Goal: Task Accomplishment & Management: Use online tool/utility

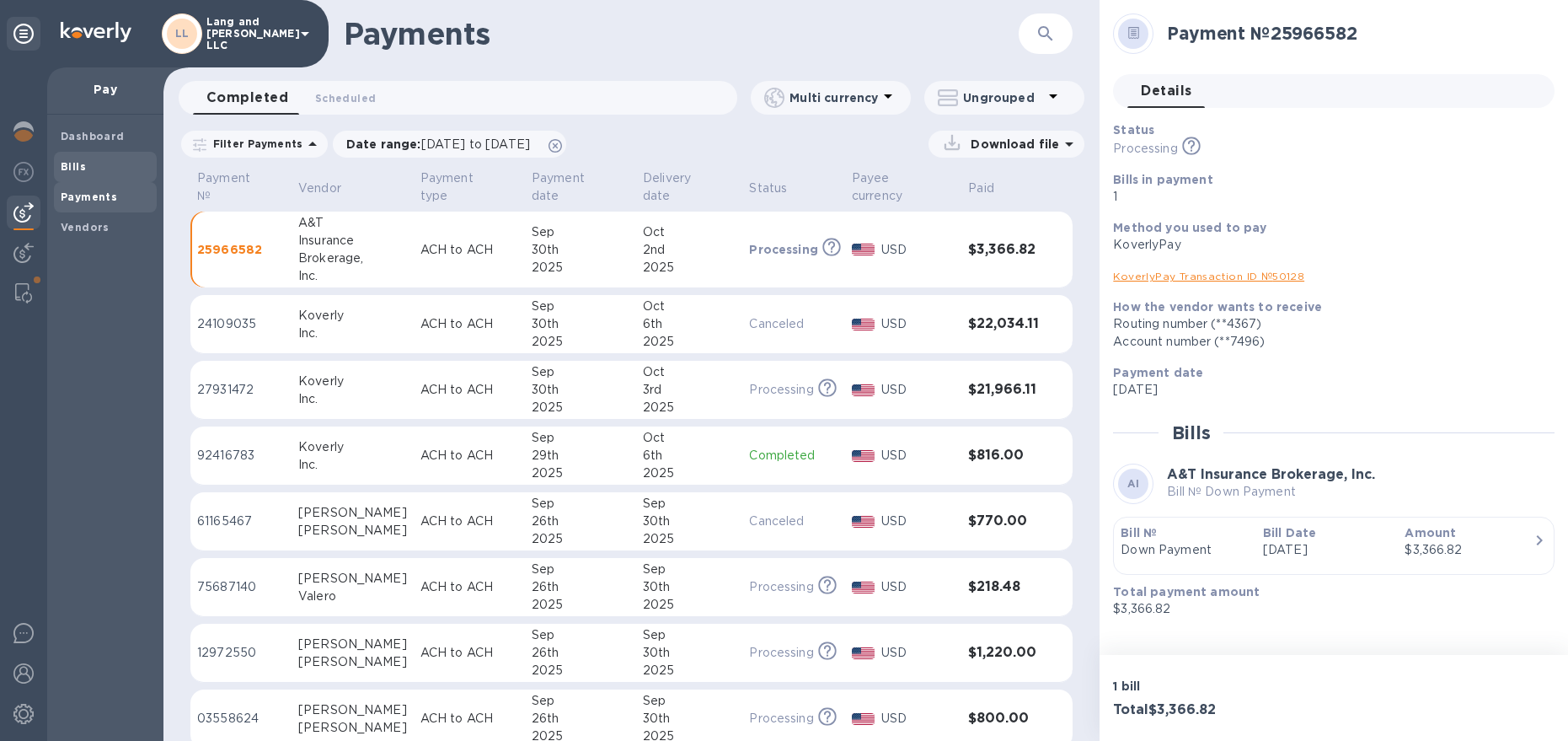
click at [79, 169] on b "Bills" at bounding box center [74, 166] width 25 height 12
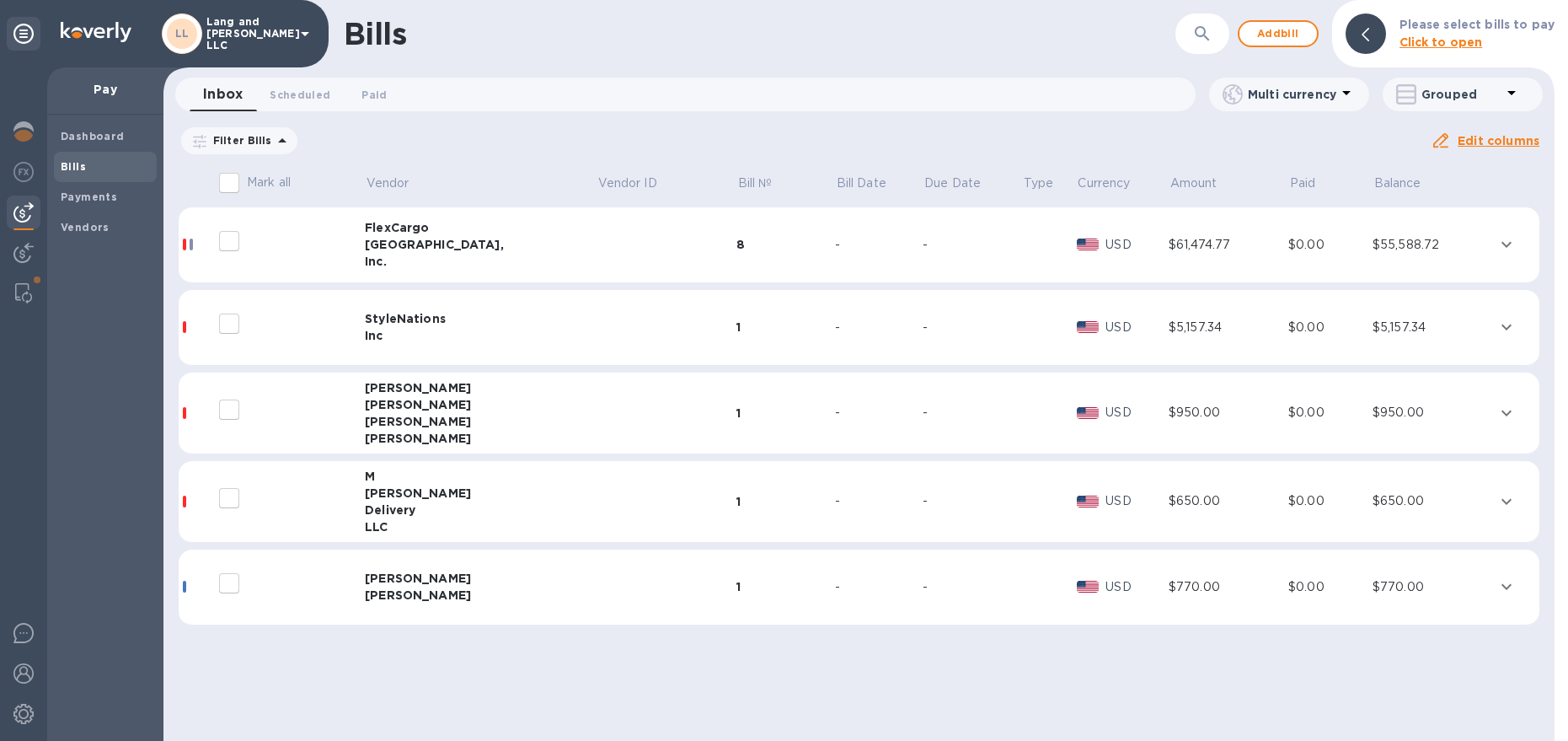
click at [504, 505] on div "Delivery" at bounding box center [480, 510] width 232 height 17
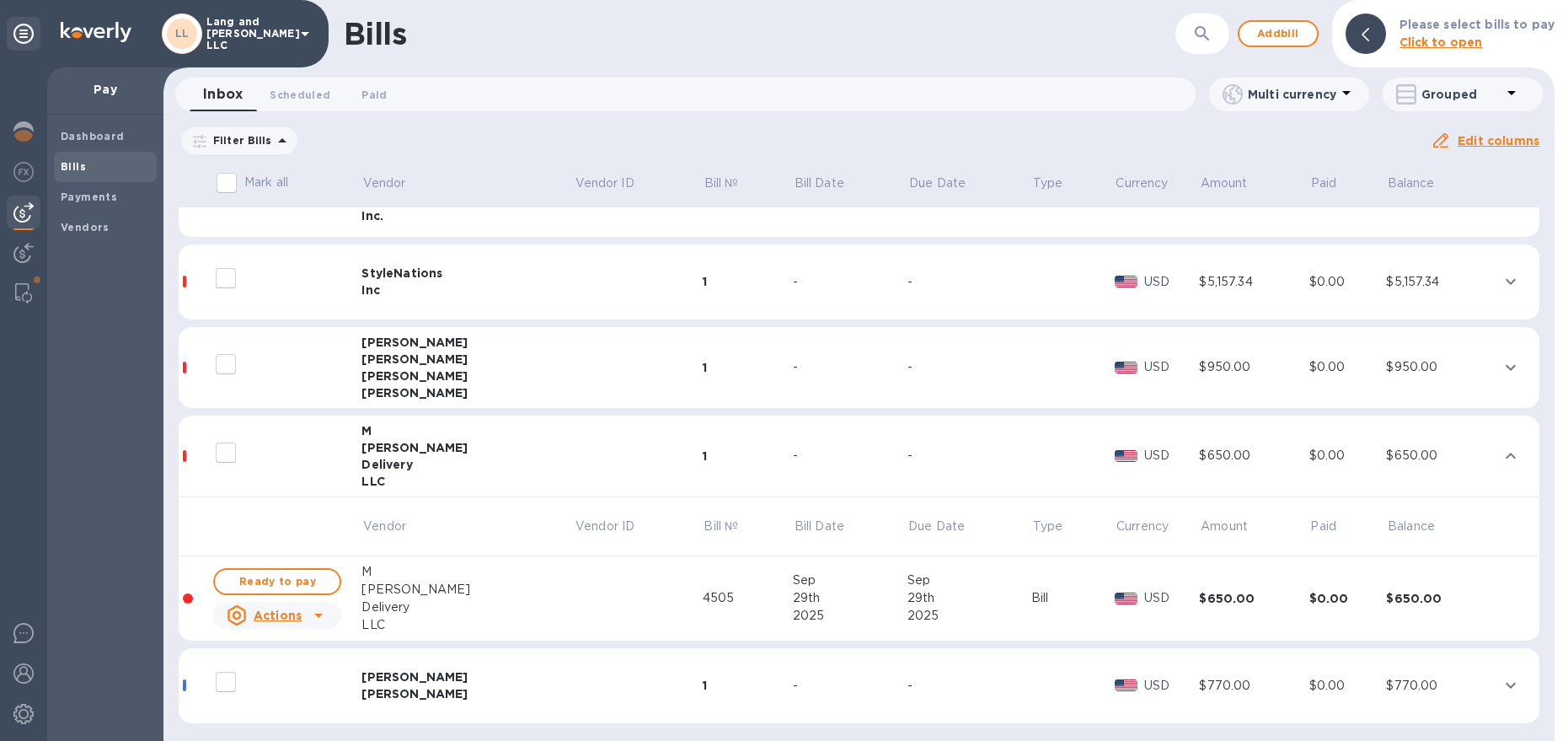
scroll to position [51, 0]
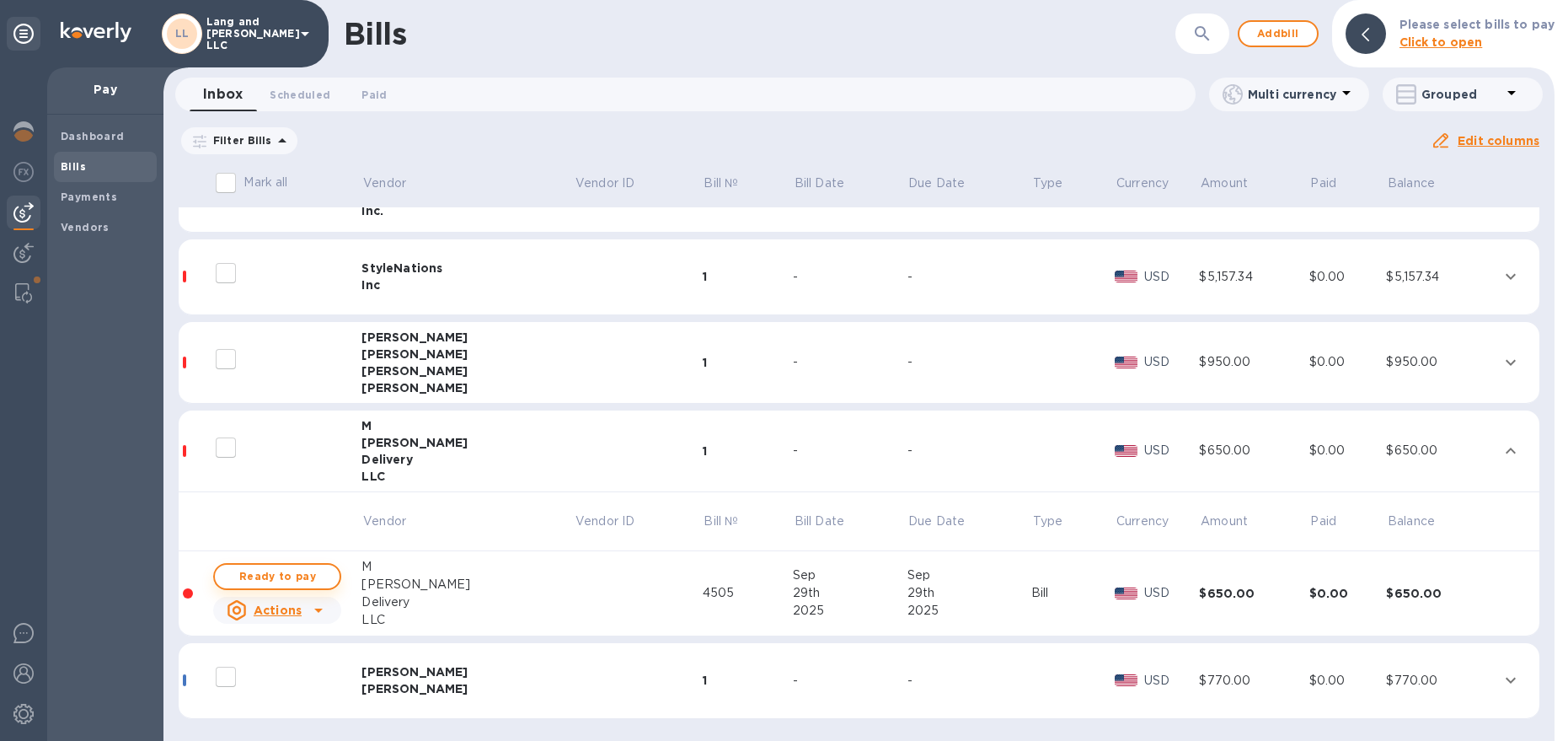
click at [307, 580] on span "Ready to pay" at bounding box center [277, 576] width 97 height 20
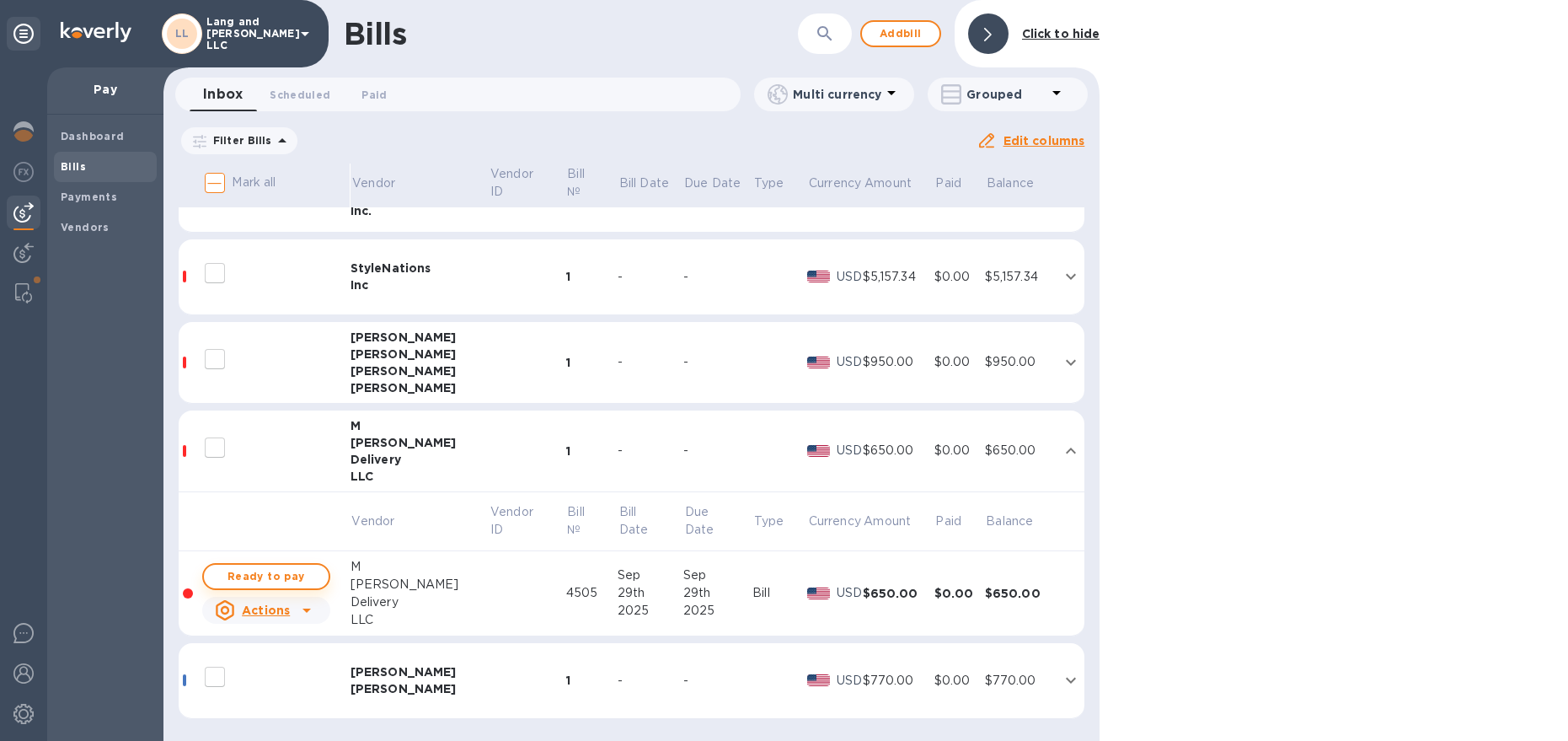
checkbox input "true"
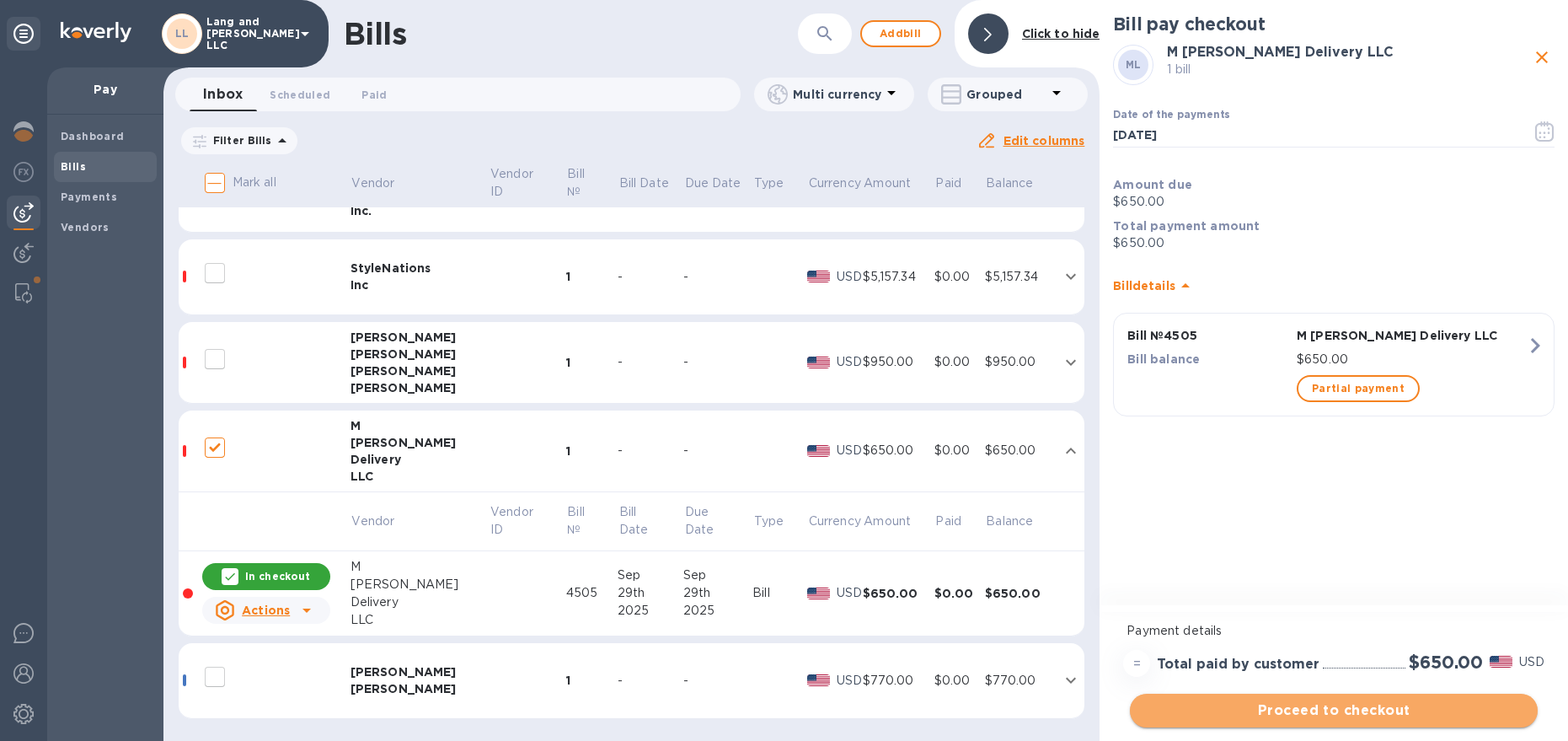
click at [1316, 707] on span "Proceed to checkout" at bounding box center [1333, 709] width 381 height 20
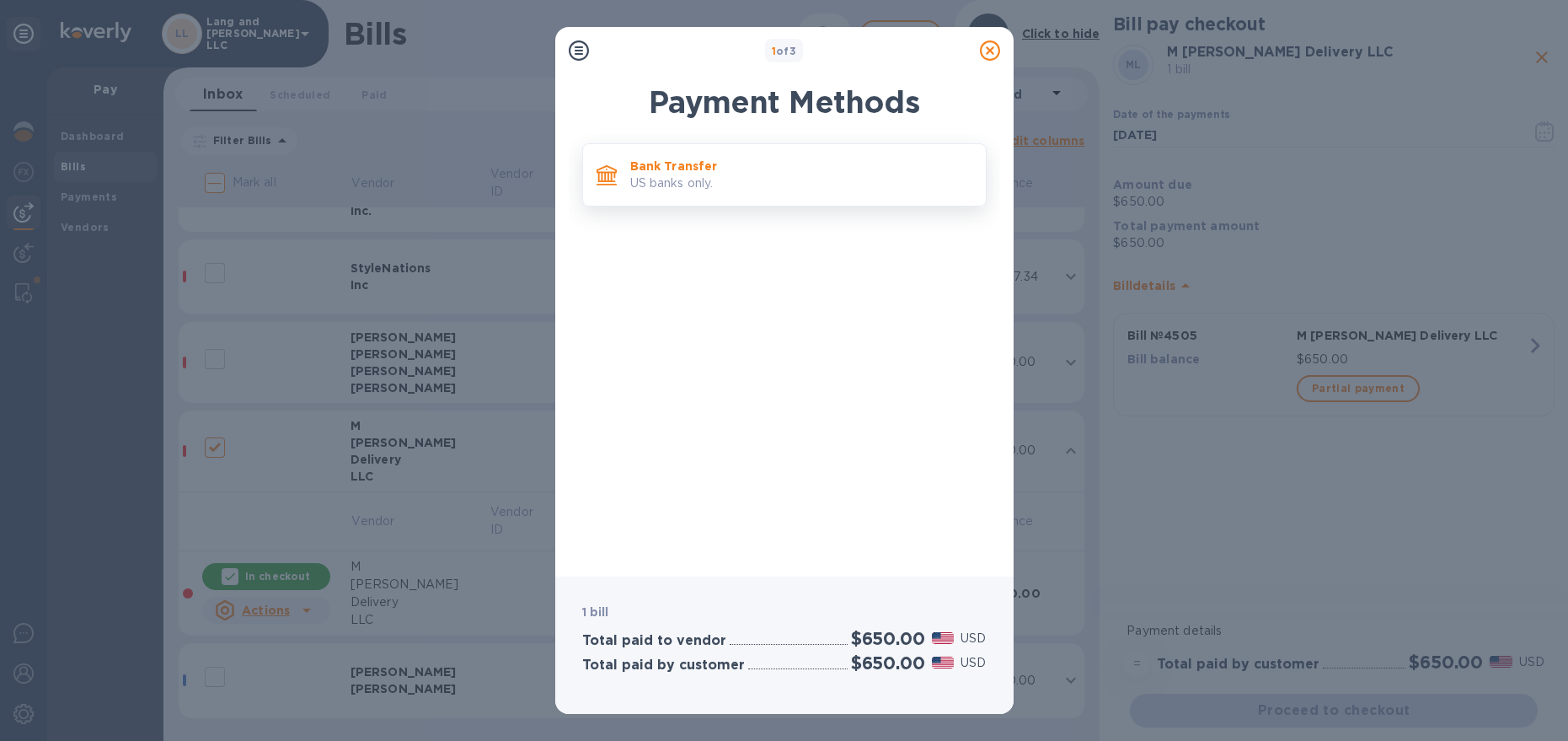
click at [807, 178] on p "US banks only." at bounding box center [801, 183] width 342 height 18
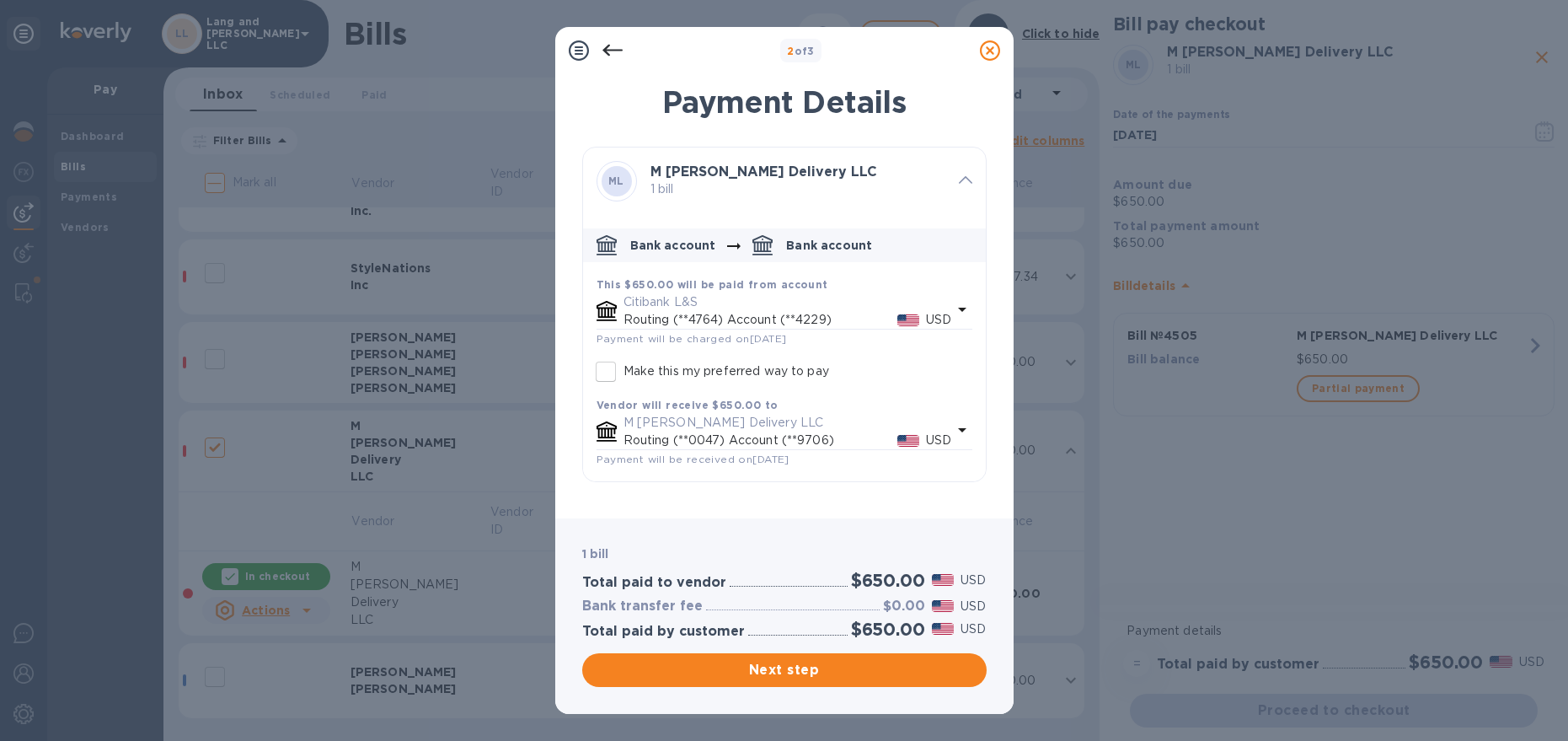
click at [752, 304] on p "Citibank L&S" at bounding box center [788, 302] width 328 height 18
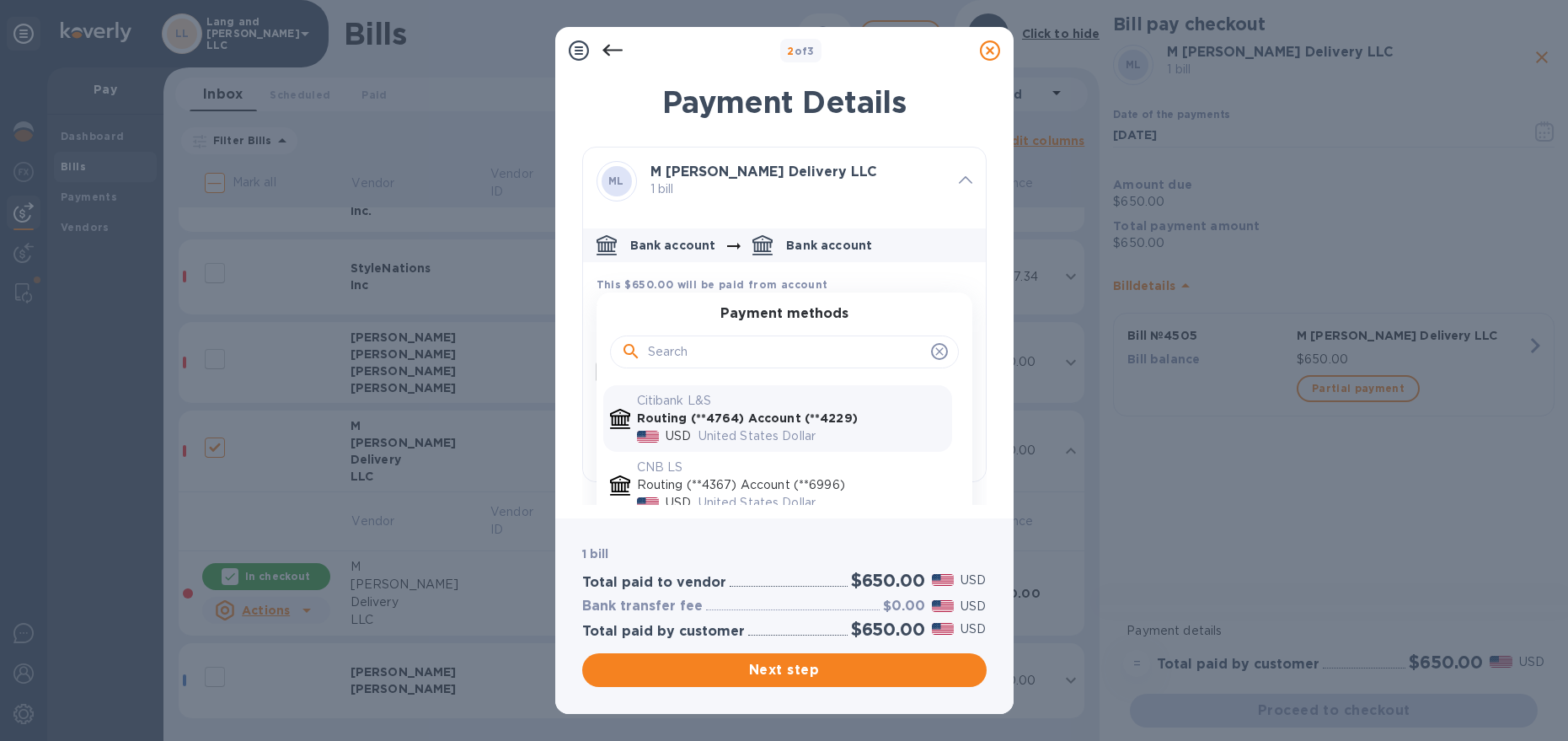
scroll to position [61, 0]
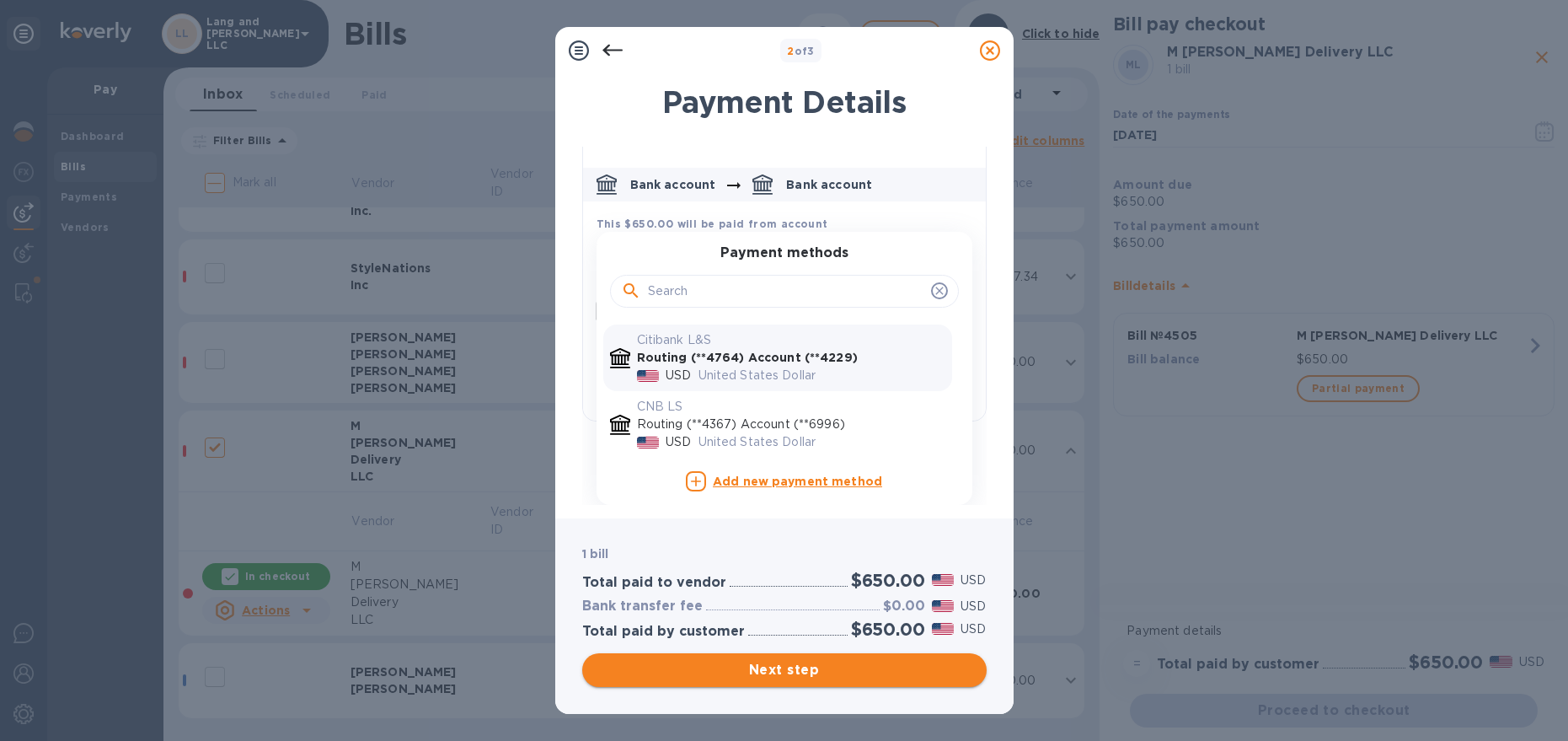
click at [786, 684] on button "Next step" at bounding box center [785, 669] width 405 height 33
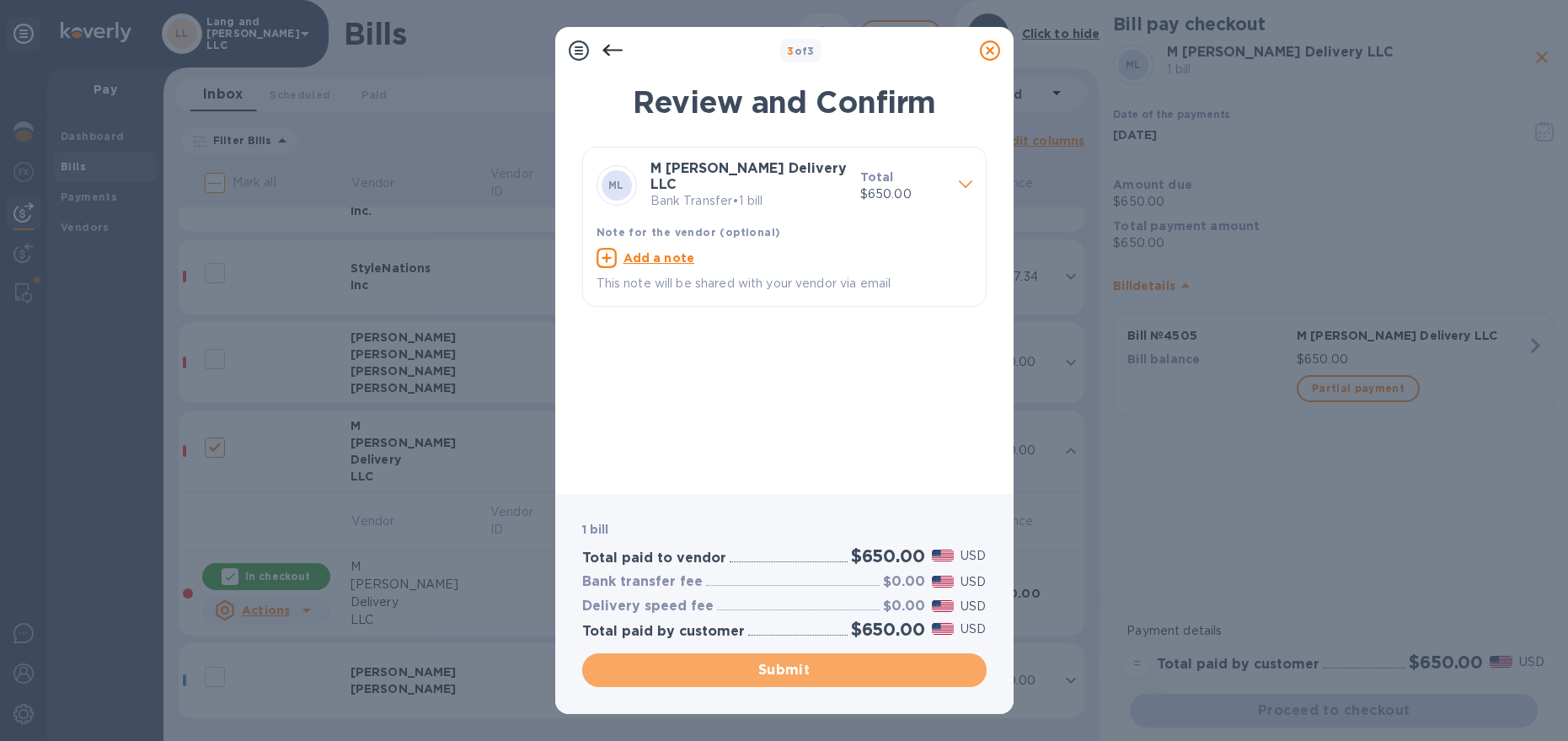
click at [776, 674] on span "Submit" at bounding box center [784, 669] width 377 height 20
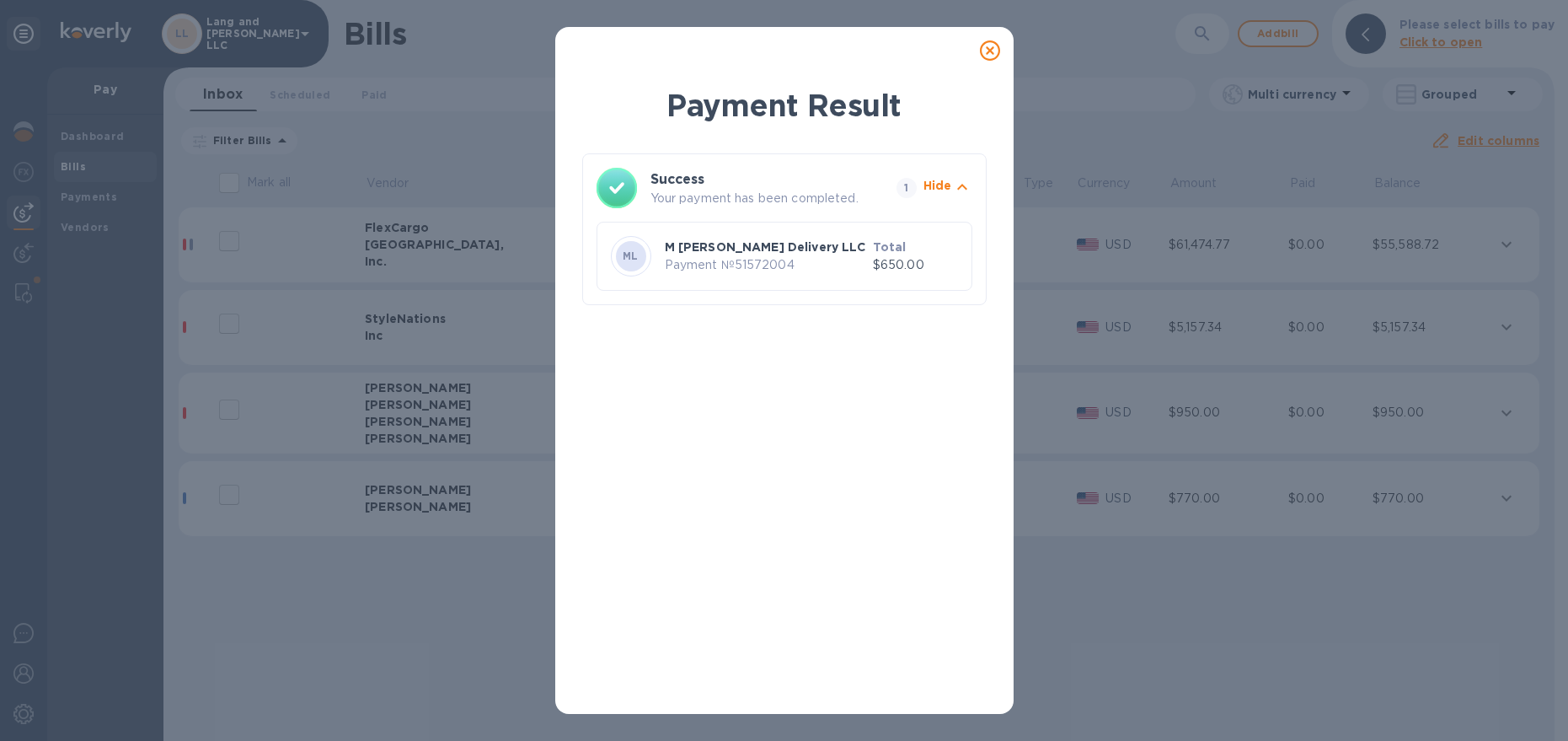
click at [984, 44] on icon at bounding box center [989, 50] width 20 height 20
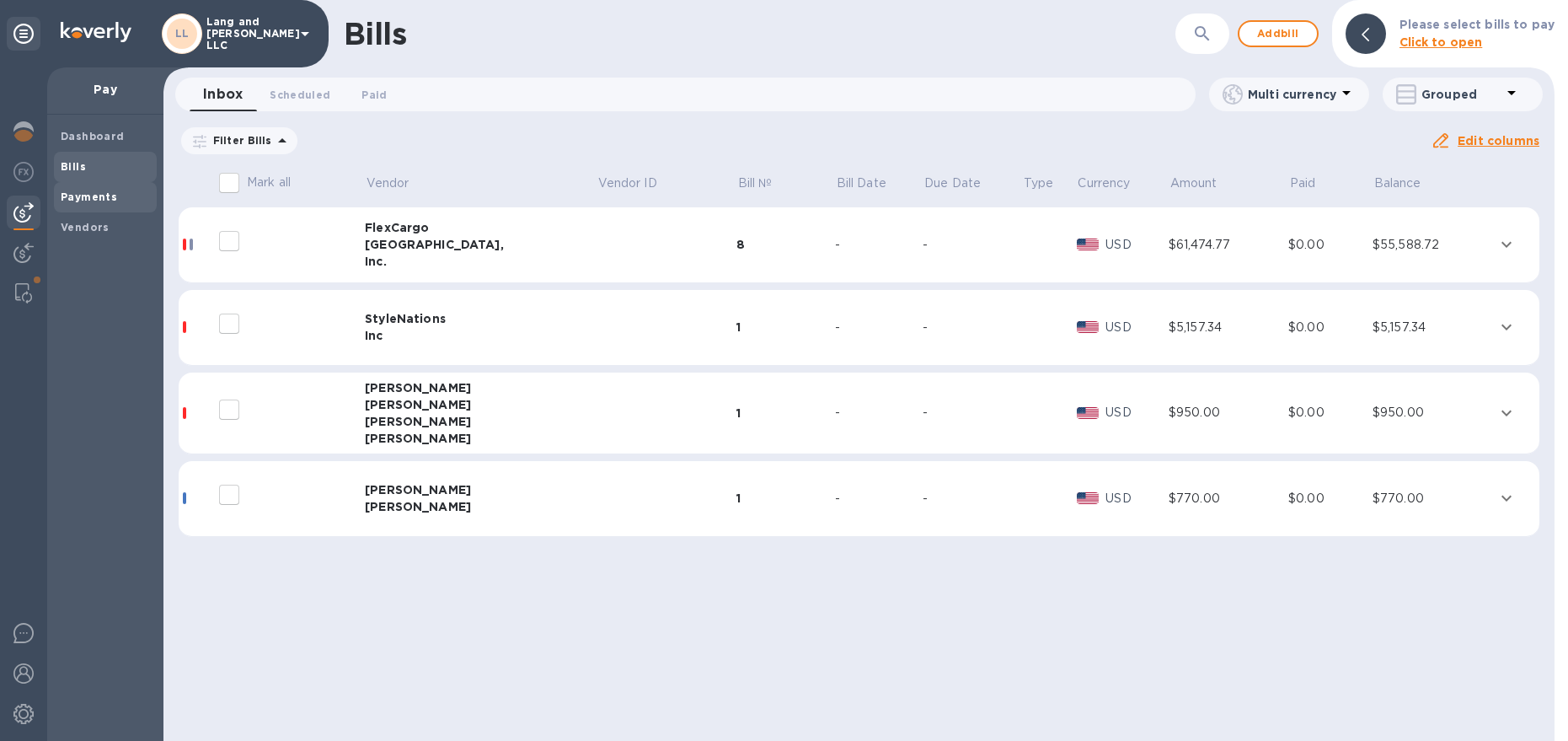
click at [76, 193] on b "Payments" at bounding box center [89, 196] width 56 height 12
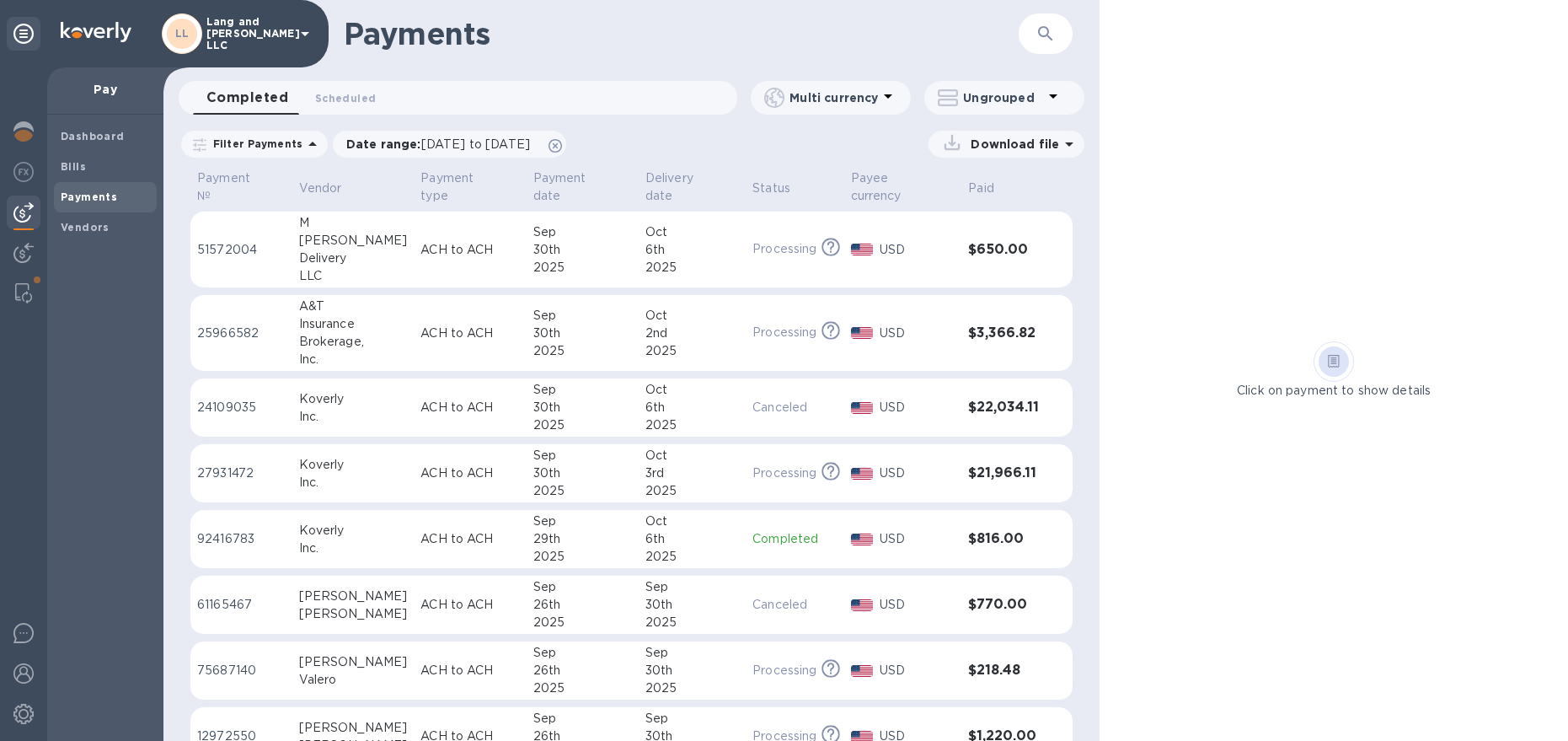
click at [342, 232] on div "[PERSON_NAME]" at bounding box center [353, 241] width 109 height 18
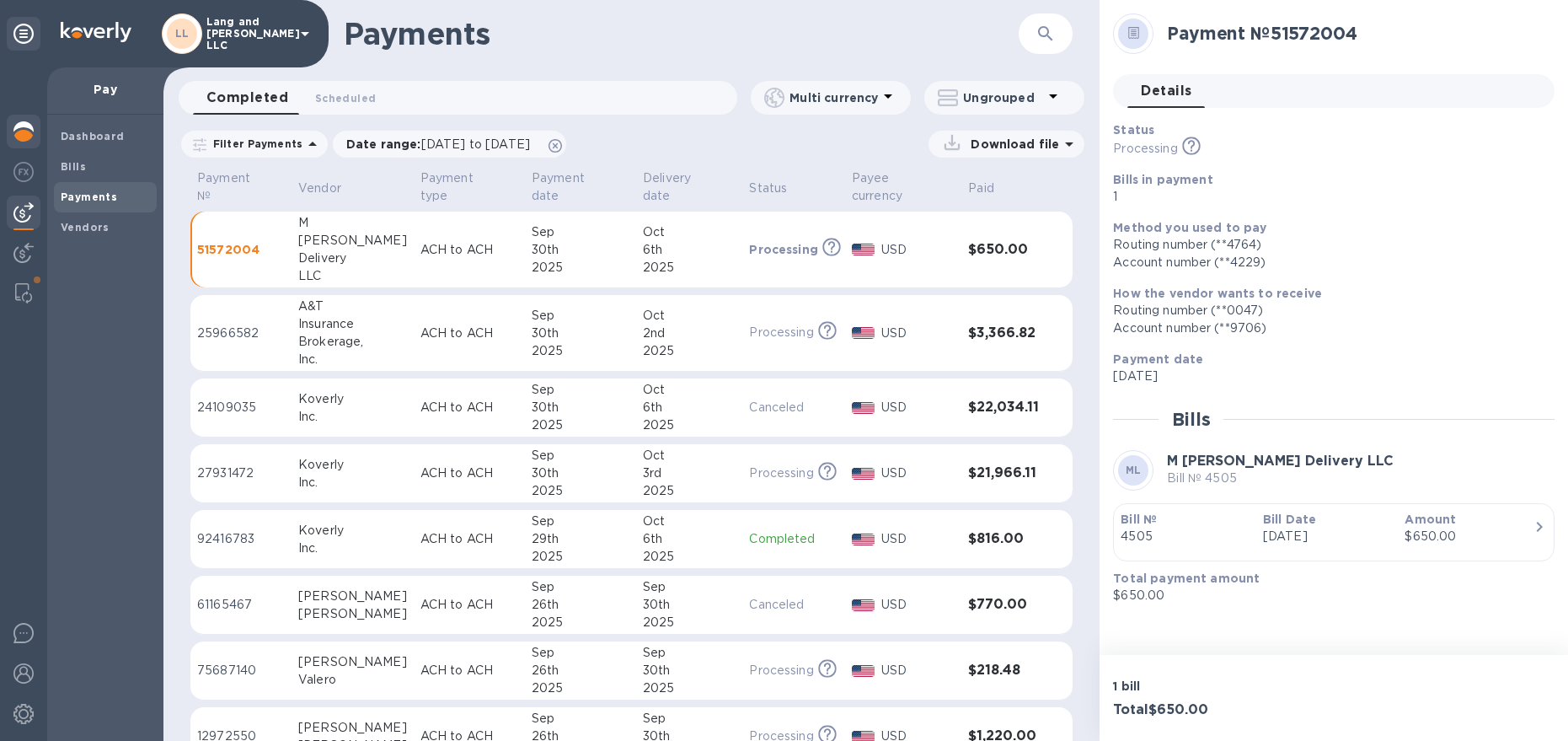
drag, startPoint x: 36, startPoint y: 147, endPoint x: 26, endPoint y: 137, distance: 14.1
click at [34, 147] on div at bounding box center [23, 133] width 33 height 37
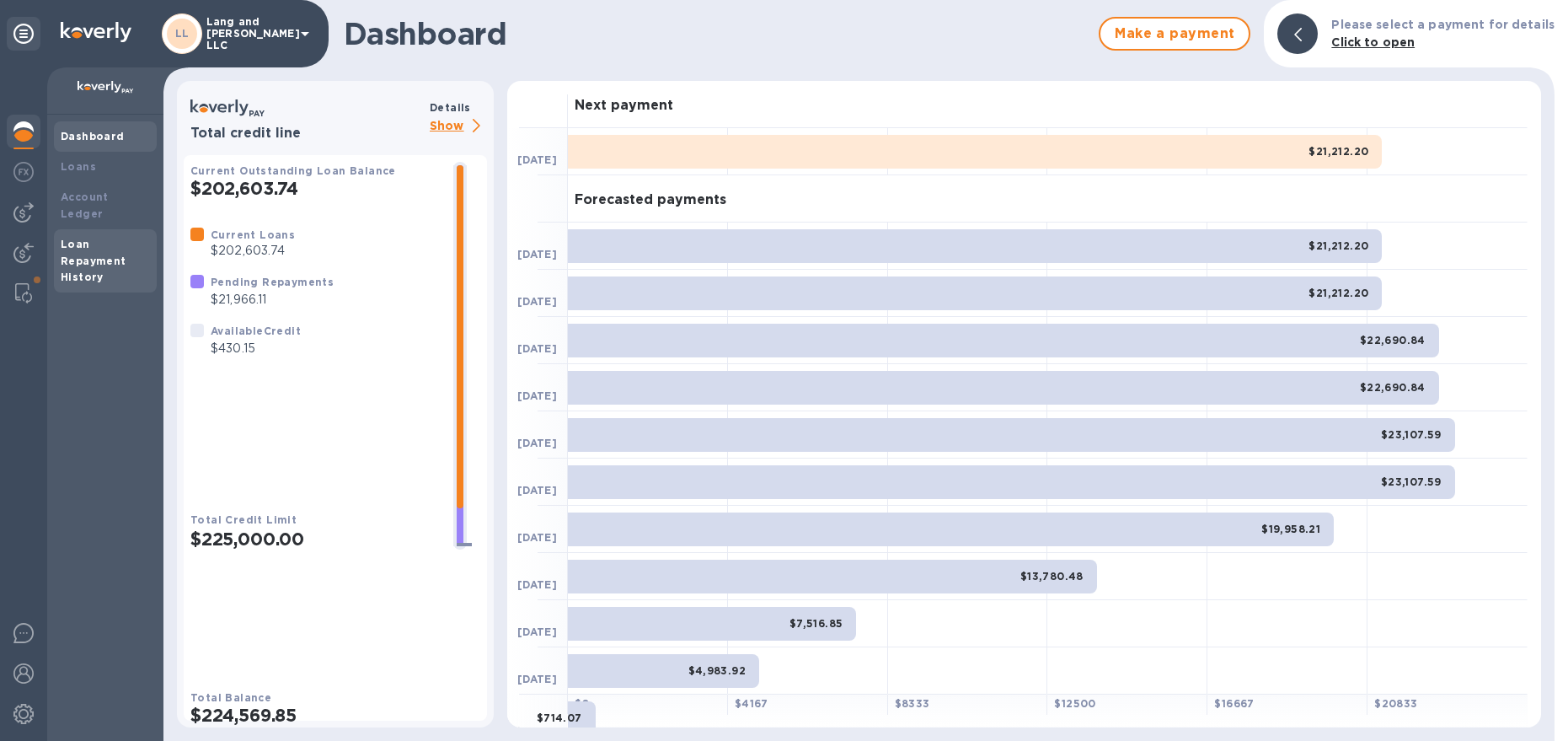
click at [88, 247] on b "Loan Repayment History" at bounding box center [94, 261] width 66 height 47
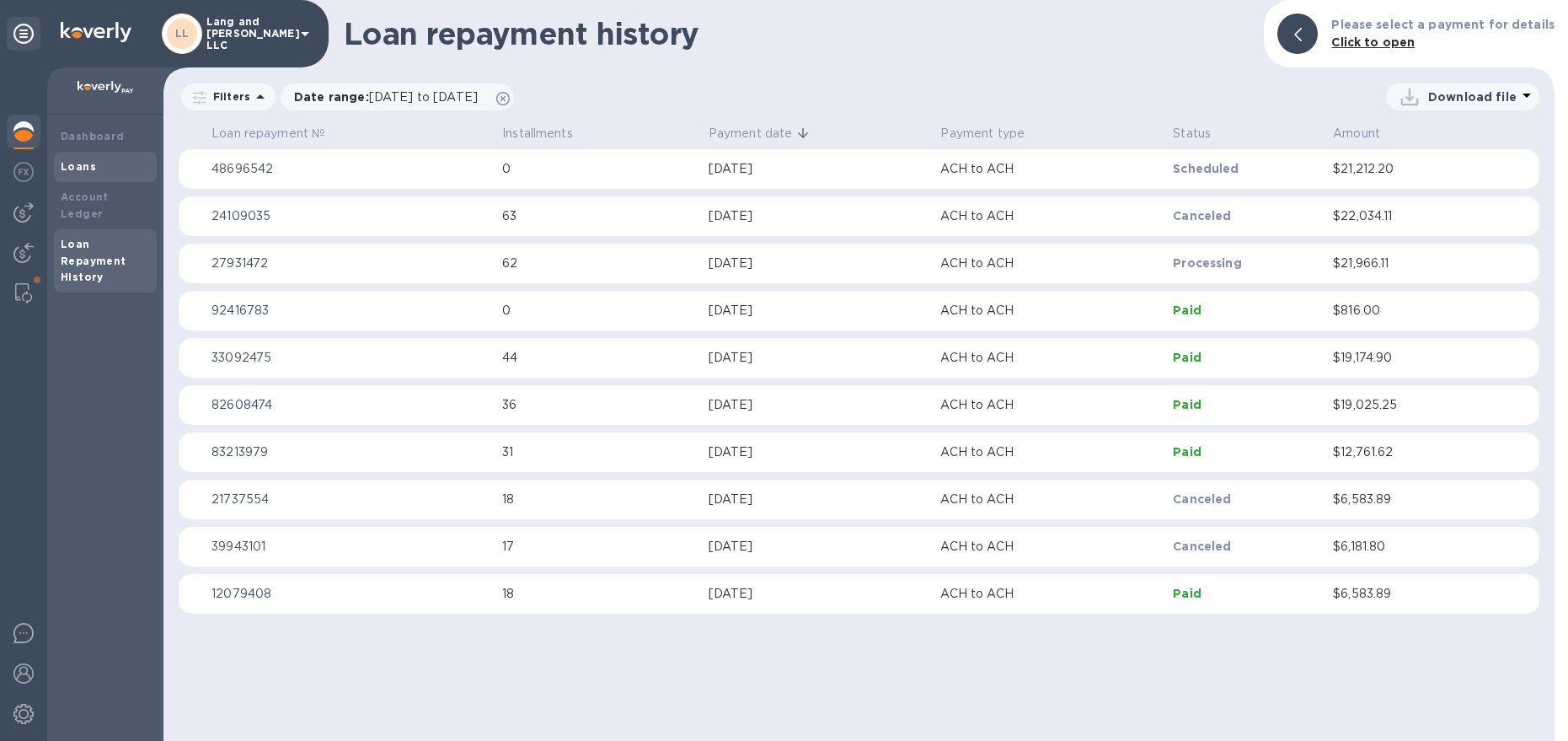
click at [101, 167] on div "Loans" at bounding box center [106, 167] width 90 height 17
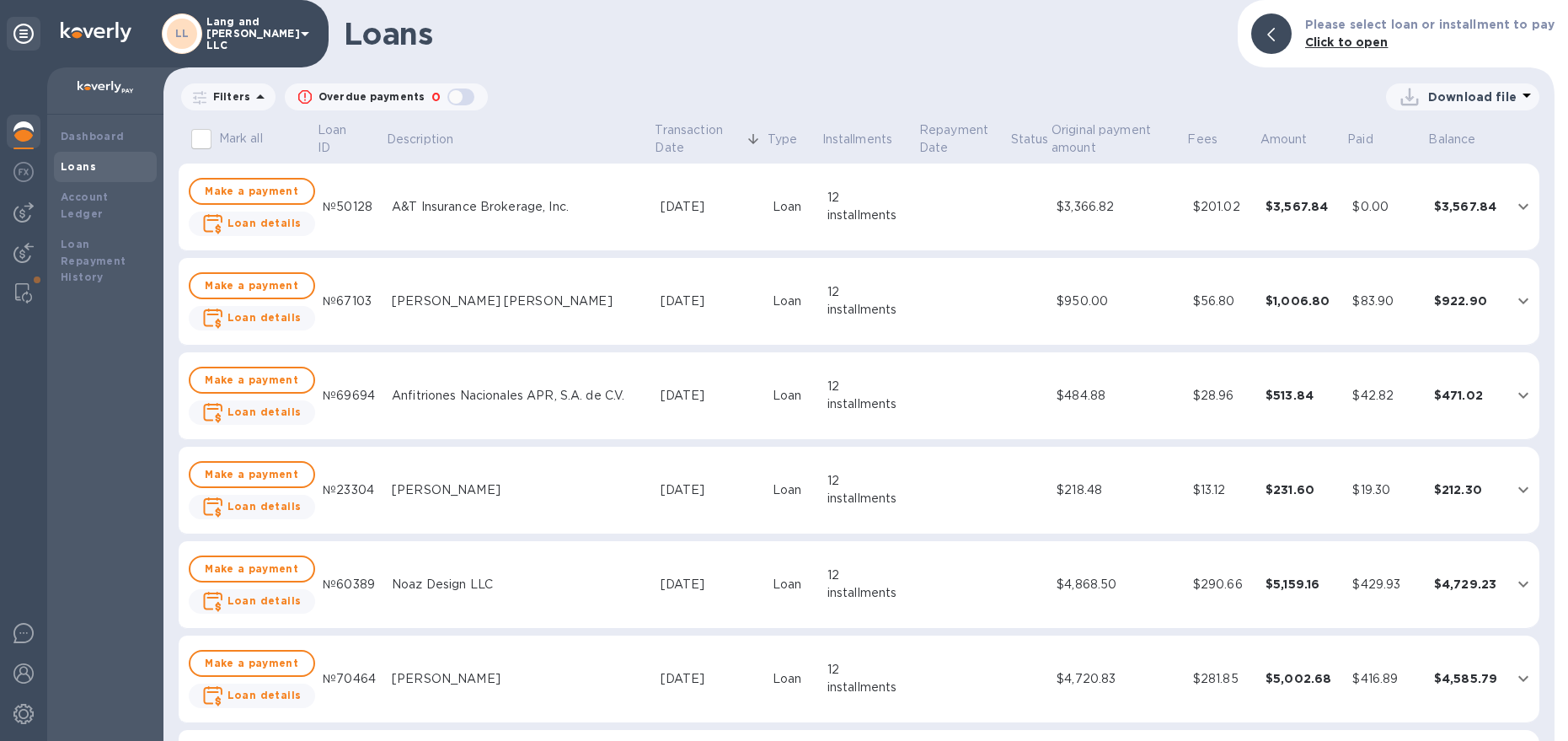
click at [1445, 97] on p "Download file" at bounding box center [1473, 97] width 89 height 17
click at [1423, 138] on li "XLSX file" at bounding box center [1464, 137] width 115 height 47
click at [1473, 96] on p "Download file" at bounding box center [1473, 97] width 89 height 17
click at [1441, 139] on li "XLSX file" at bounding box center [1464, 137] width 115 height 47
drag, startPoint x: 10, startPoint y: 124, endPoint x: 18, endPoint y: 129, distance: 9.4
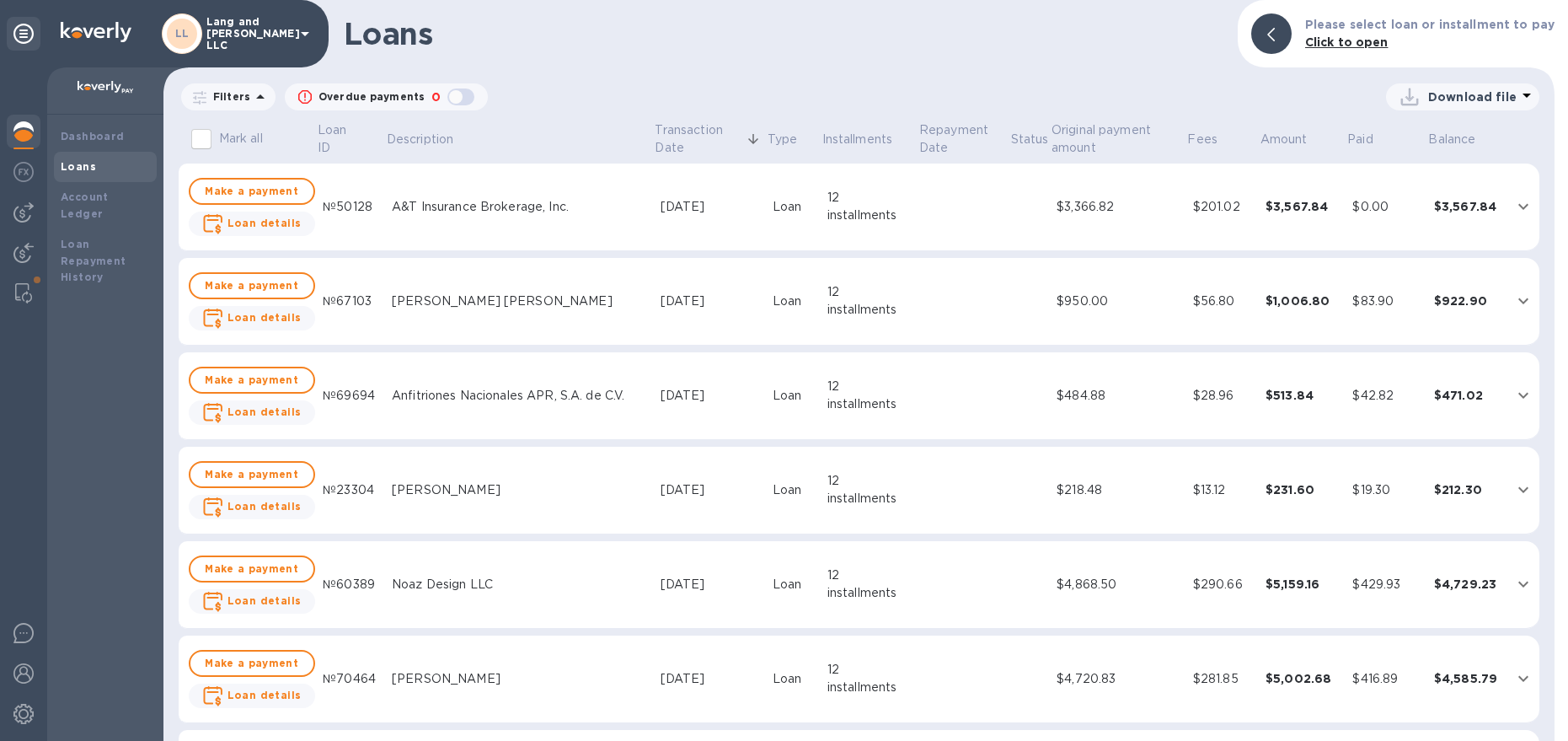
click at [10, 124] on div at bounding box center [23, 133] width 33 height 37
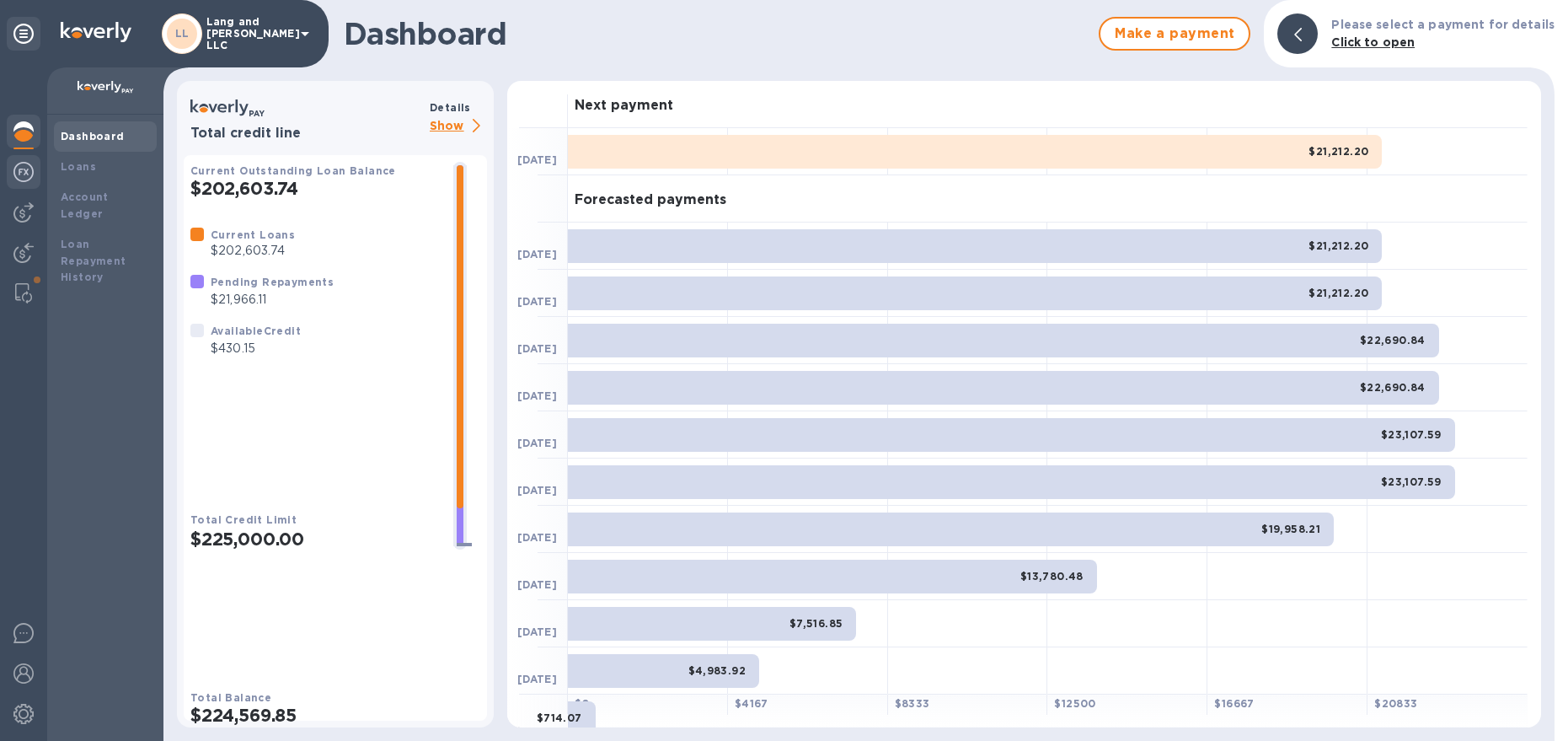
click at [29, 166] on img at bounding box center [23, 171] width 20 height 20
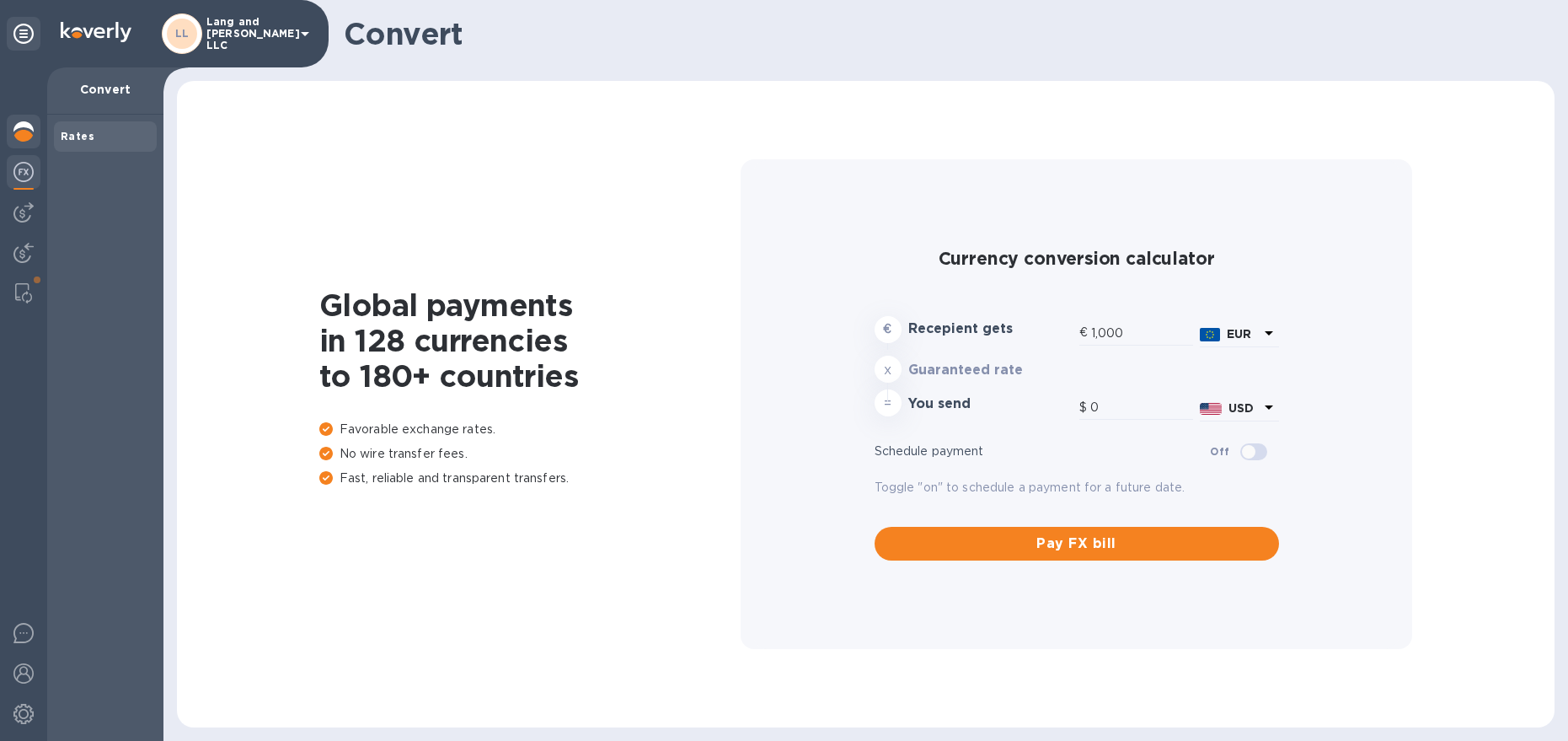
type input "1,178.09"
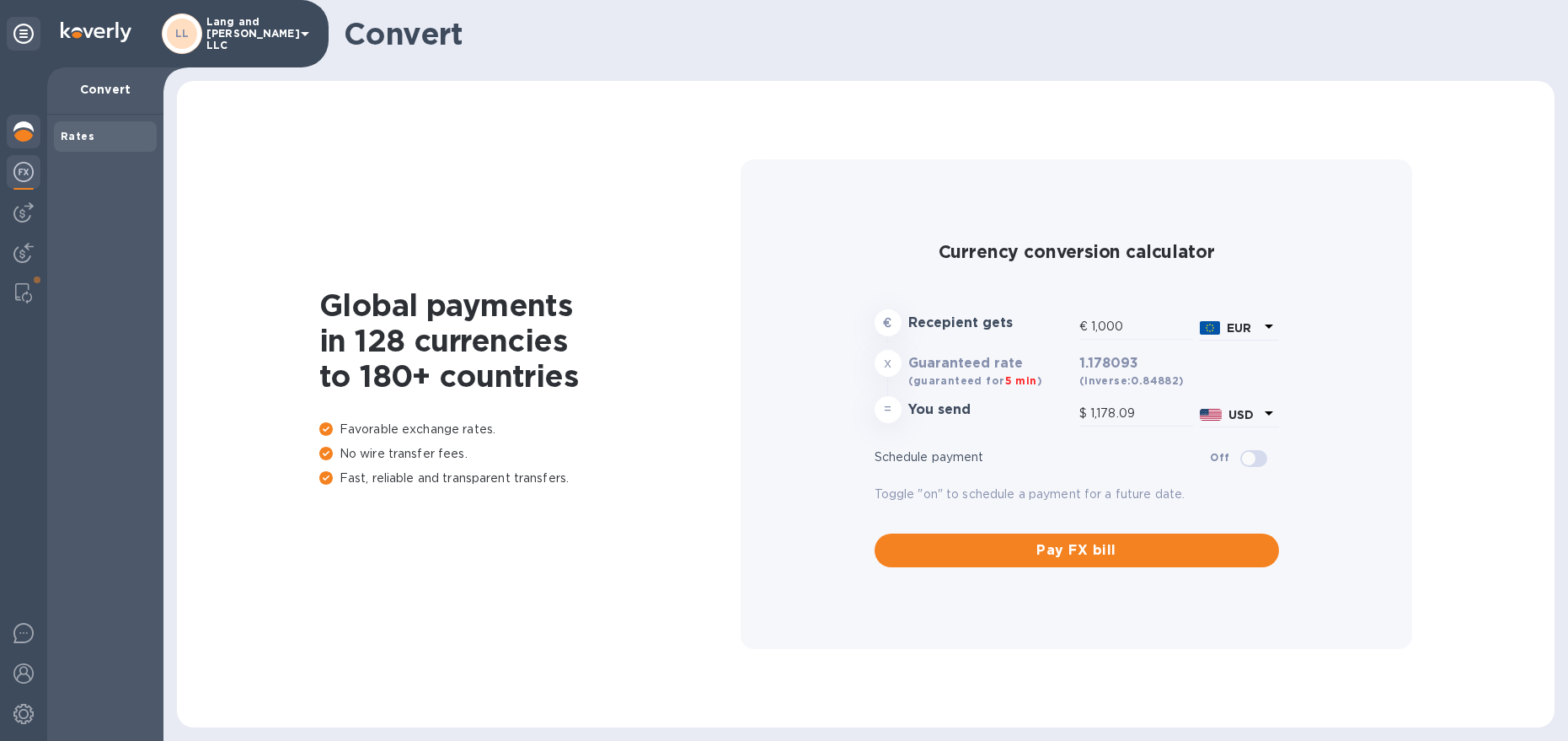
click at [24, 139] on img at bounding box center [23, 131] width 20 height 20
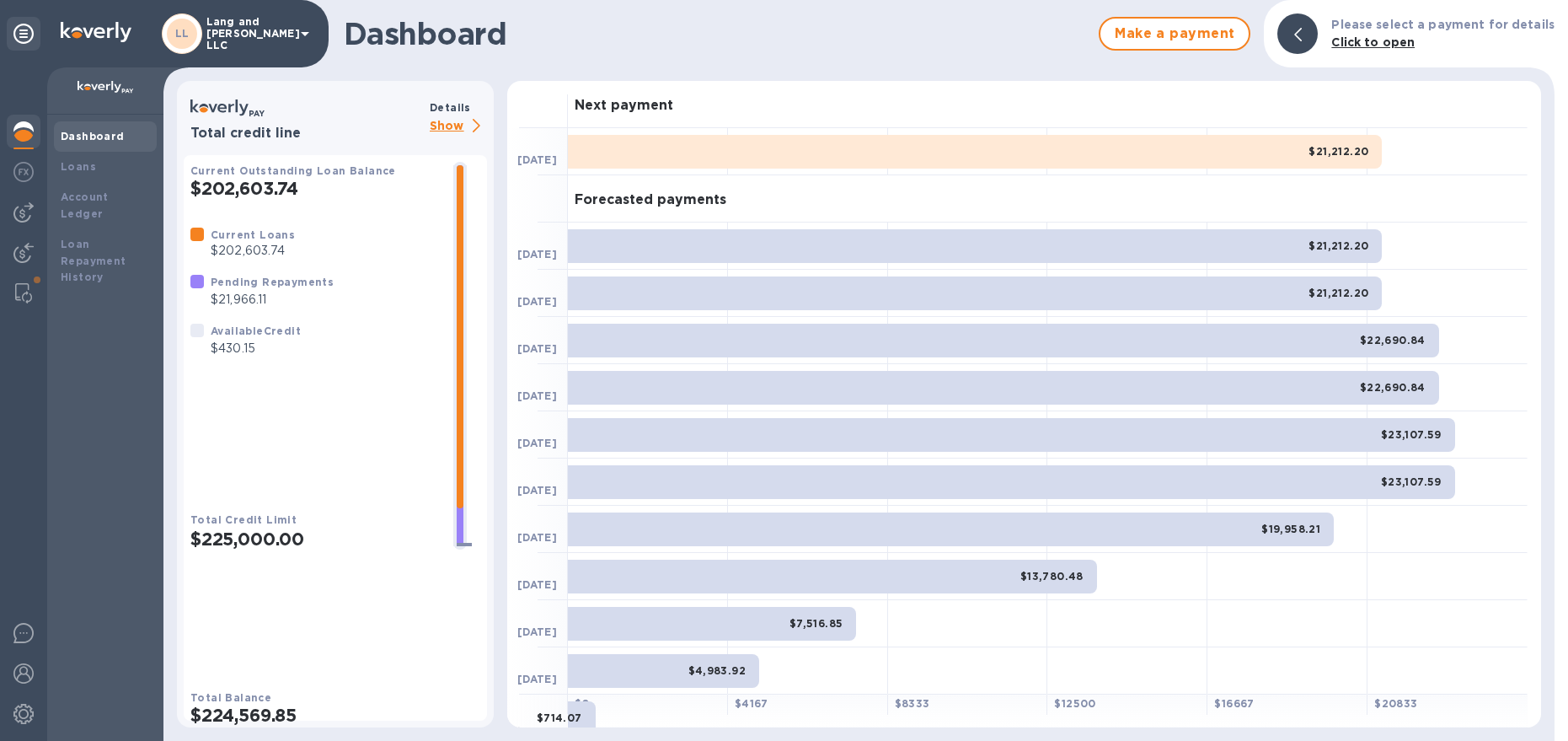
click at [457, 129] on p "Show" at bounding box center [458, 127] width 57 height 21
click at [25, 209] on img at bounding box center [23, 212] width 20 height 20
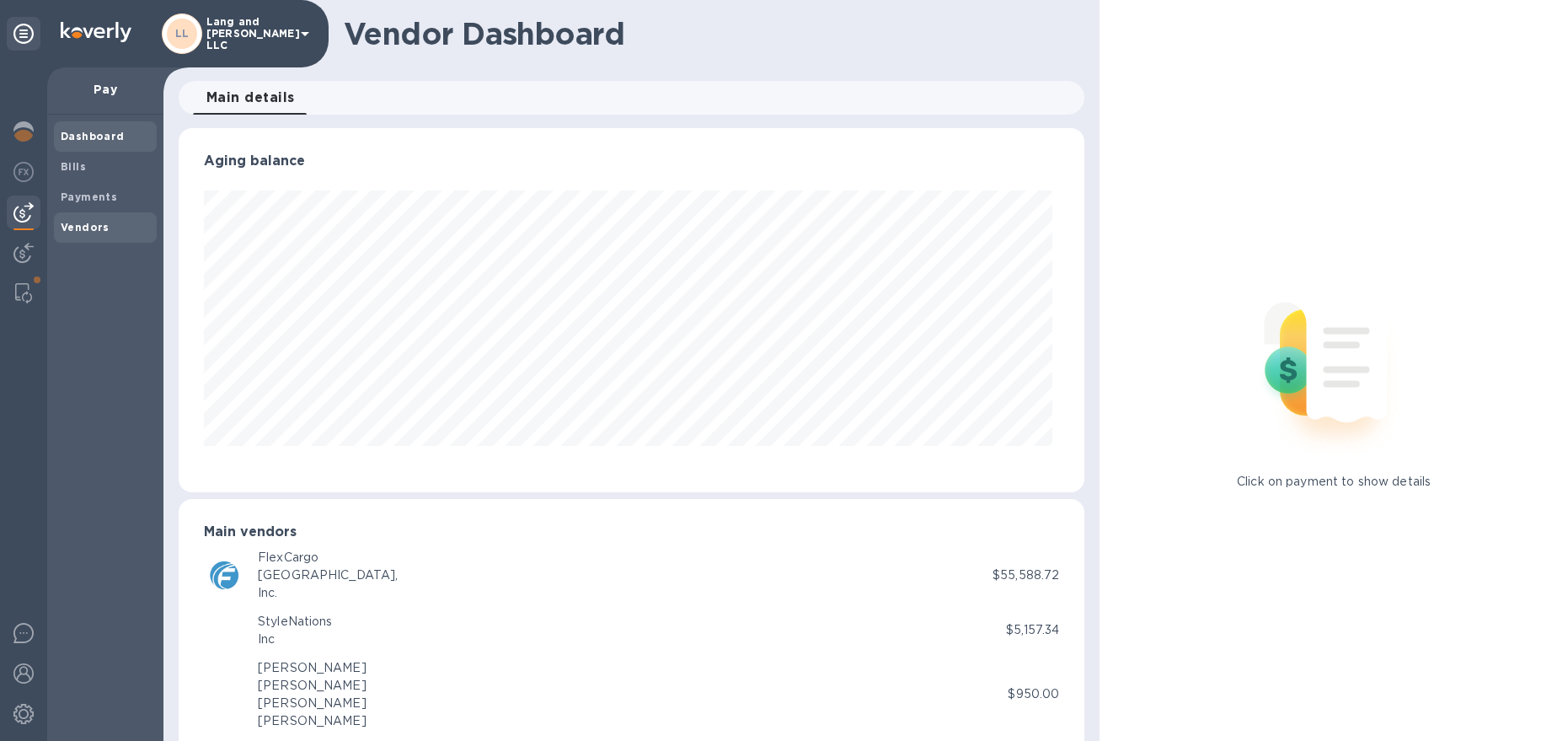
scroll to position [364, 900]
click at [74, 171] on b "Bills" at bounding box center [74, 166] width 25 height 12
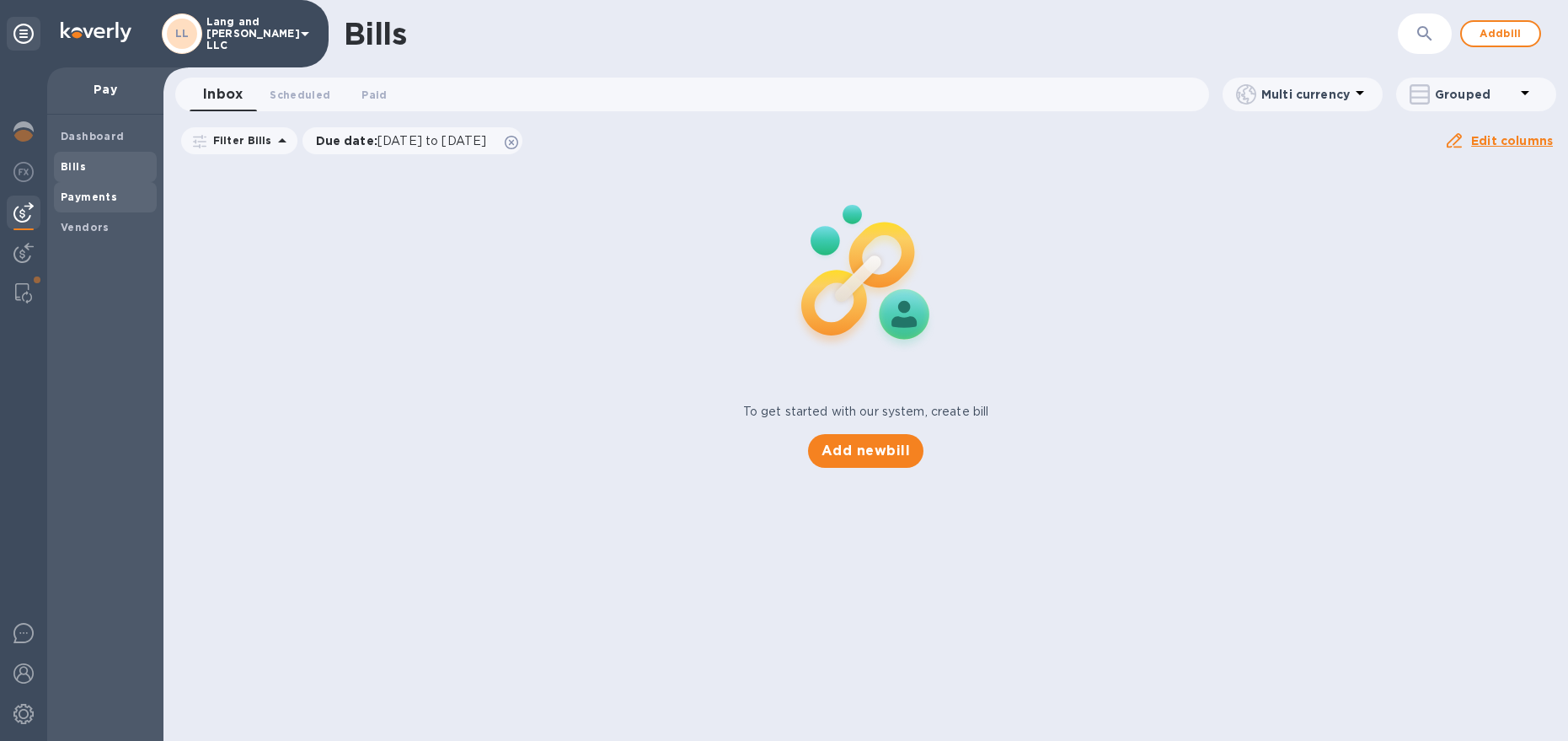
click at [82, 200] on b "Payments" at bounding box center [89, 196] width 56 height 12
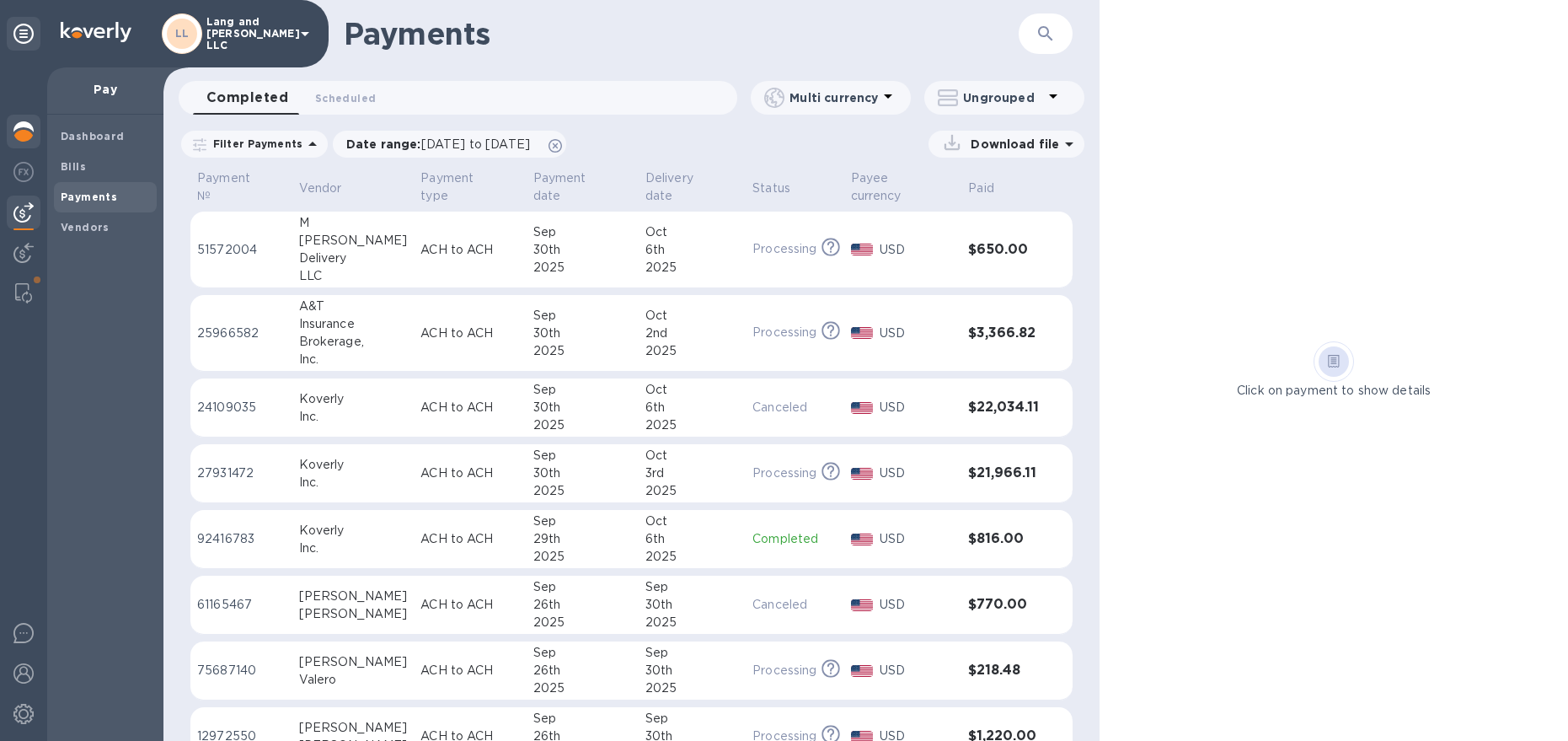
click at [24, 130] on img at bounding box center [23, 131] width 20 height 20
